Goal: Book appointment/travel/reservation

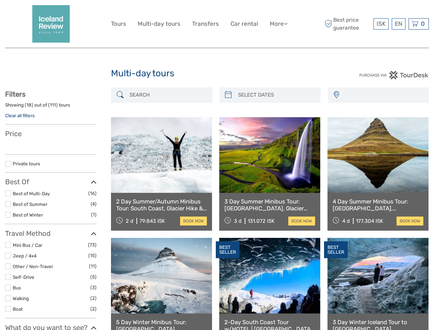
select select
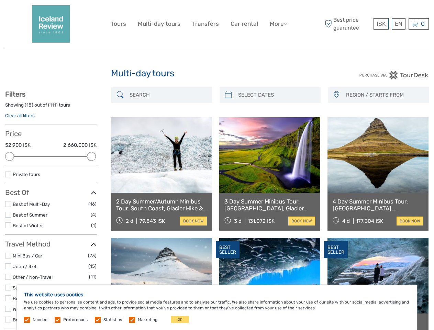
click at [278, 24] on link "More" at bounding box center [279, 24] width 18 height 10
click at [286, 23] on icon at bounding box center [286, 24] width 4 height 6
click at [381, 24] on span "ISK" at bounding box center [381, 23] width 9 height 7
click at [398, 24] on div "EN English Español Deutsch" at bounding box center [399, 23] width 14 height 11
click at [419, 24] on div "0 Items Total 0 ISK Checkout The shopping cart is empty." at bounding box center [419, 23] width 20 height 11
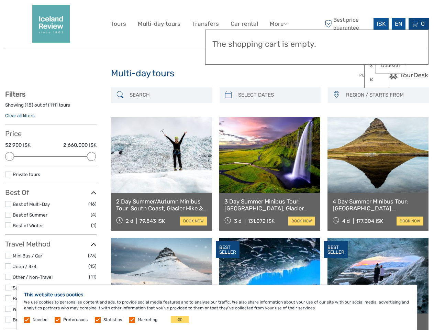
click at [10, 156] on div at bounding box center [9, 156] width 9 height 9
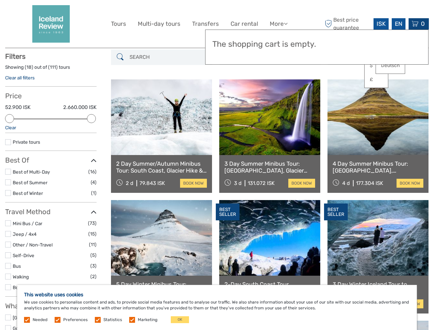
click at [228, 95] on link at bounding box center [269, 117] width 101 height 76
click at [276, 95] on link at bounding box center [269, 117] width 101 height 76
click at [336, 95] on link at bounding box center [377, 117] width 101 height 76
